Goal: Task Accomplishment & Management: Complete application form

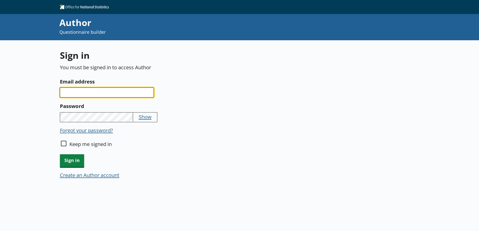
click at [103, 94] on input "Email address" at bounding box center [107, 93] width 94 height 10
type input "[PERSON_NAME][EMAIL_ADDRESS][PERSON_NAME][DOMAIN_NAME]"
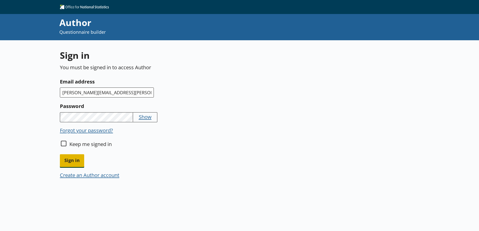
click at [66, 164] on span "Sign in" at bounding box center [72, 161] width 24 height 13
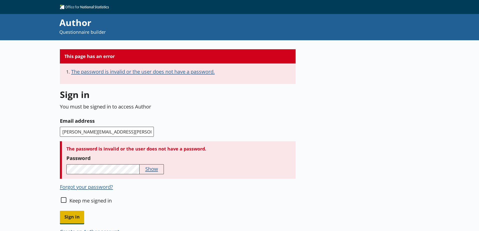
click at [77, 220] on span "Sign in" at bounding box center [72, 217] width 24 height 13
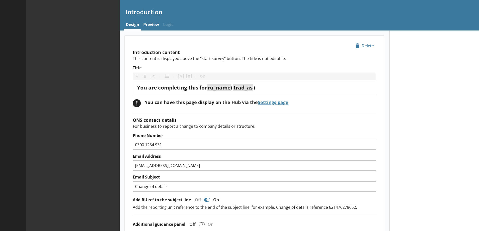
type textarea "x"
